Goal: Information Seeking & Learning: Learn about a topic

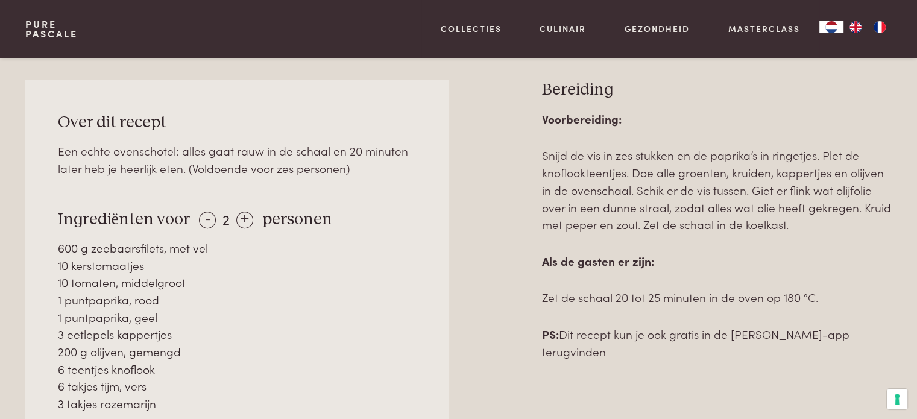
scroll to position [543, 0]
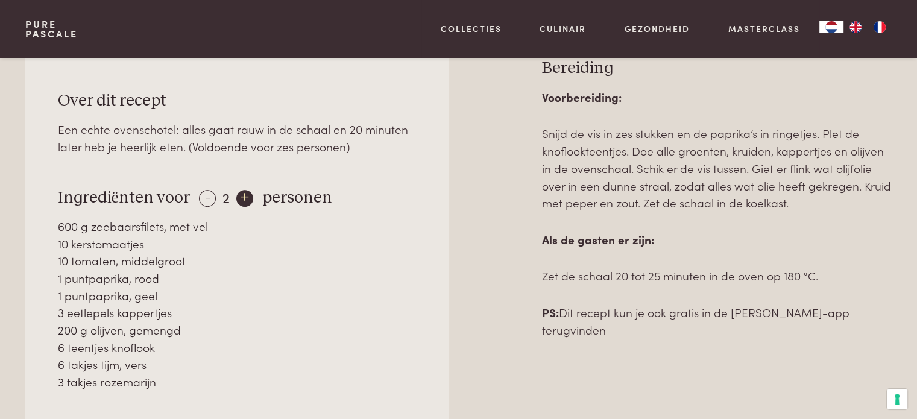
click at [241, 194] on div "+" at bounding box center [244, 198] width 17 height 17
click at [240, 194] on div "+" at bounding box center [245, 198] width 17 height 17
click at [241, 194] on div "+" at bounding box center [245, 198] width 17 height 17
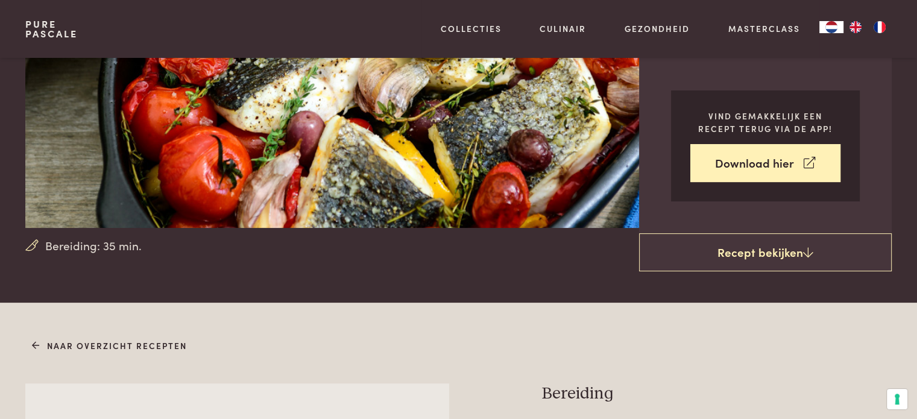
scroll to position [181, 0]
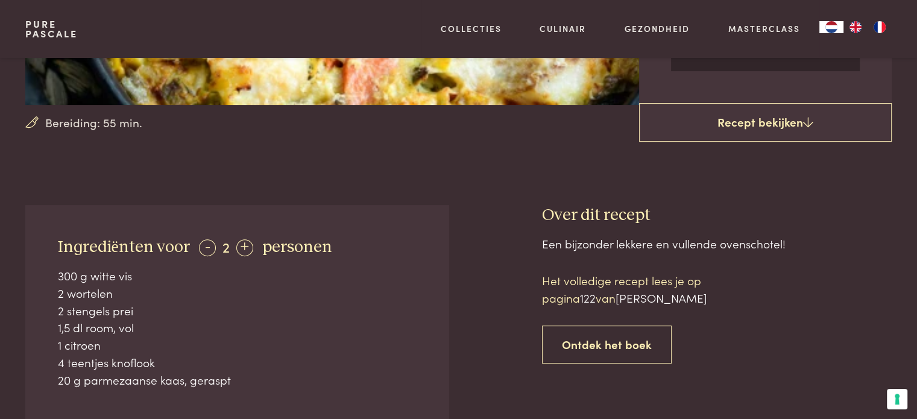
scroll to position [362, 0]
